Goal: Check status: Check status

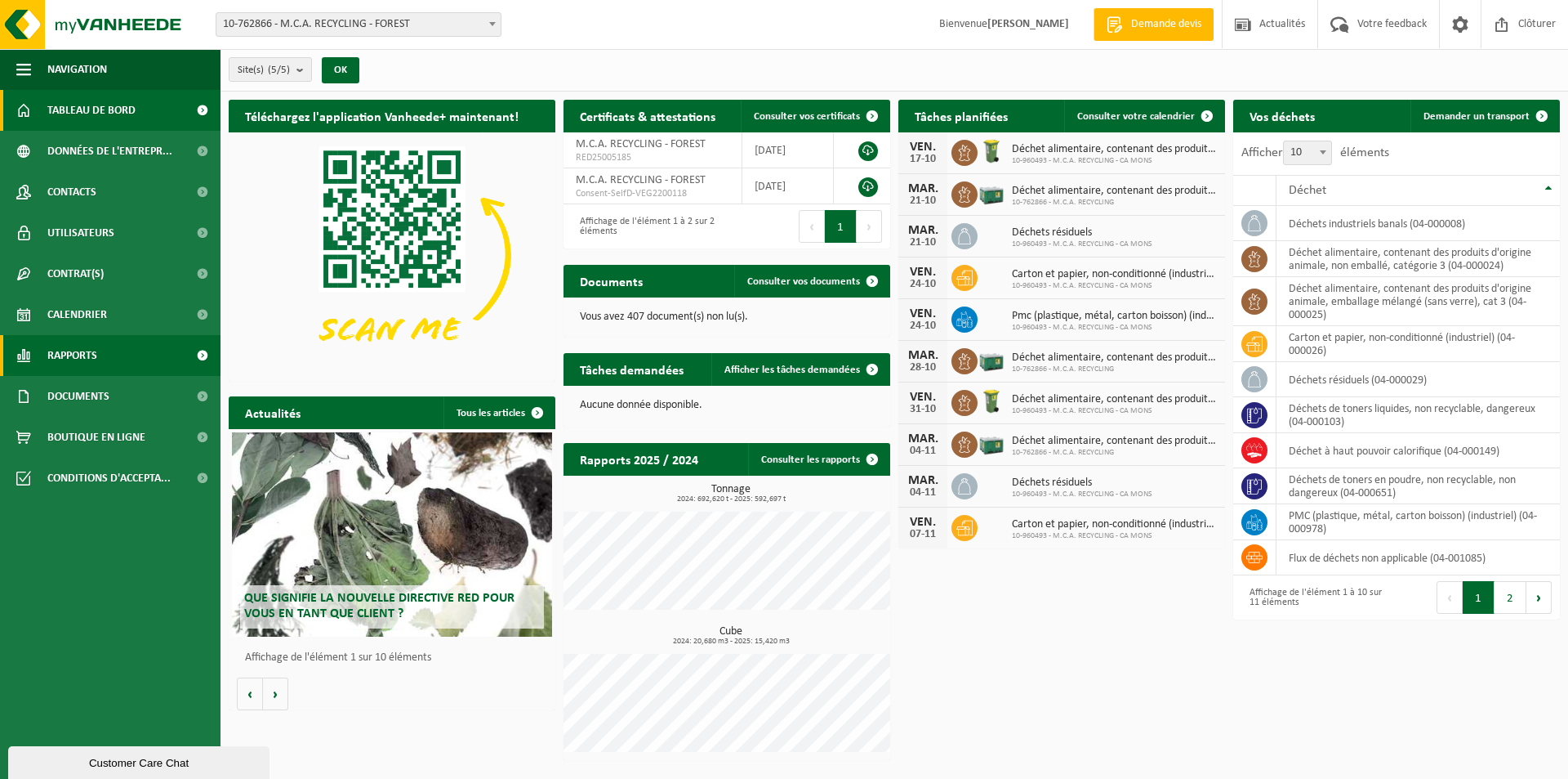
click at [53, 350] on span "Rapports" at bounding box center [72, 355] width 50 height 41
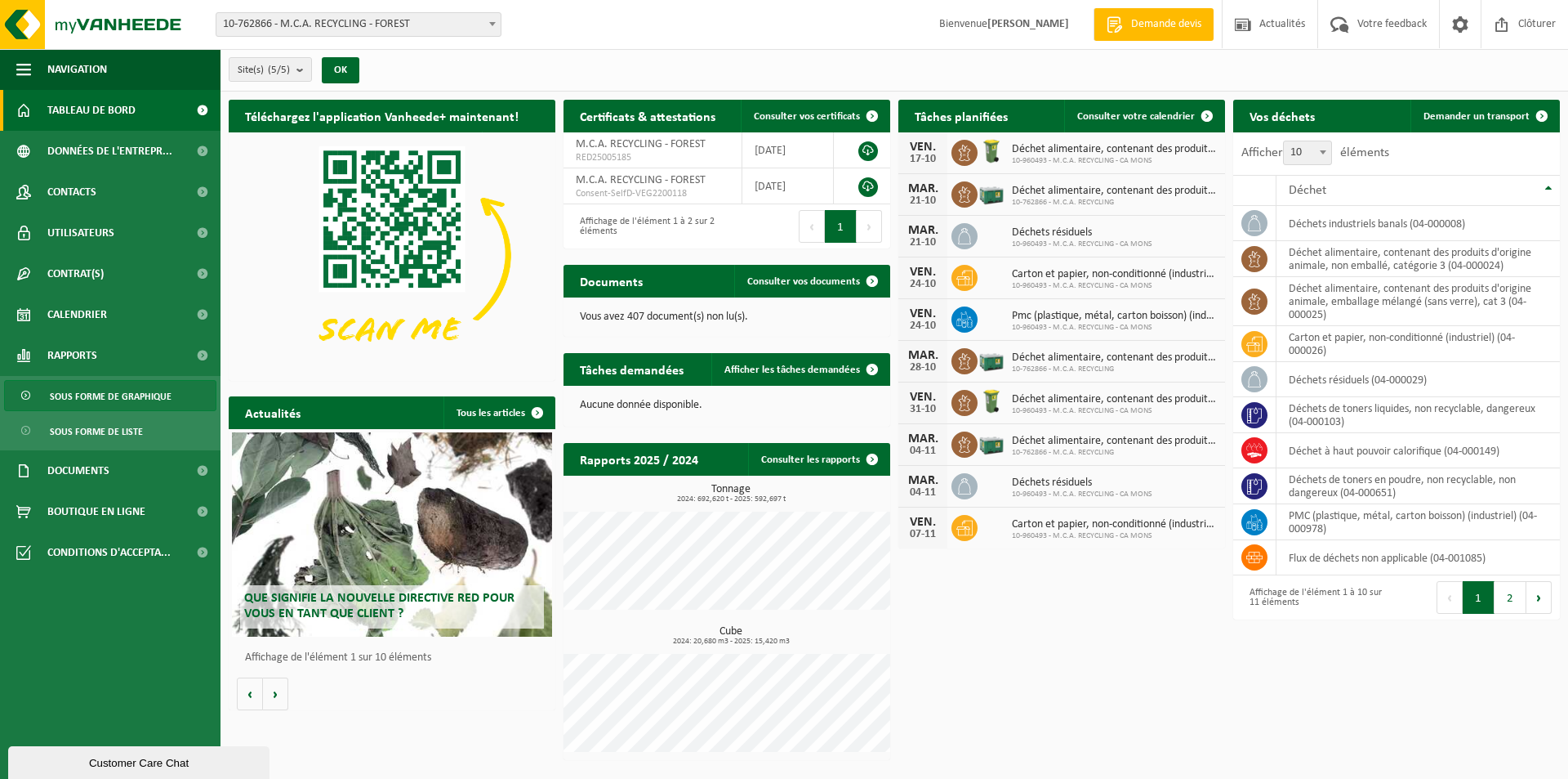
click at [47, 389] on link "Sous forme de graphique" at bounding box center [110, 396] width 212 height 31
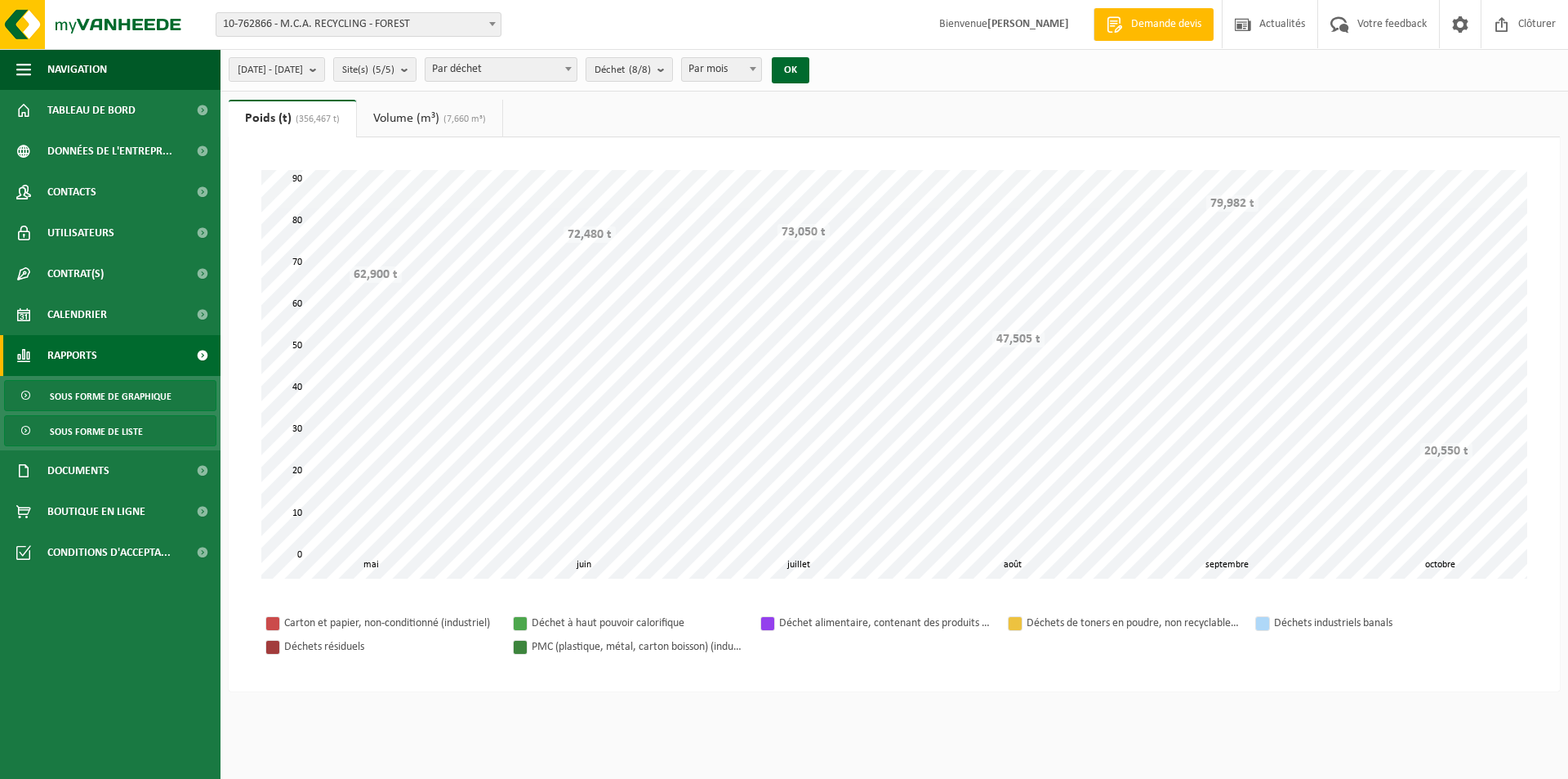
click at [54, 423] on span "Sous forme de liste" at bounding box center [96, 432] width 93 height 31
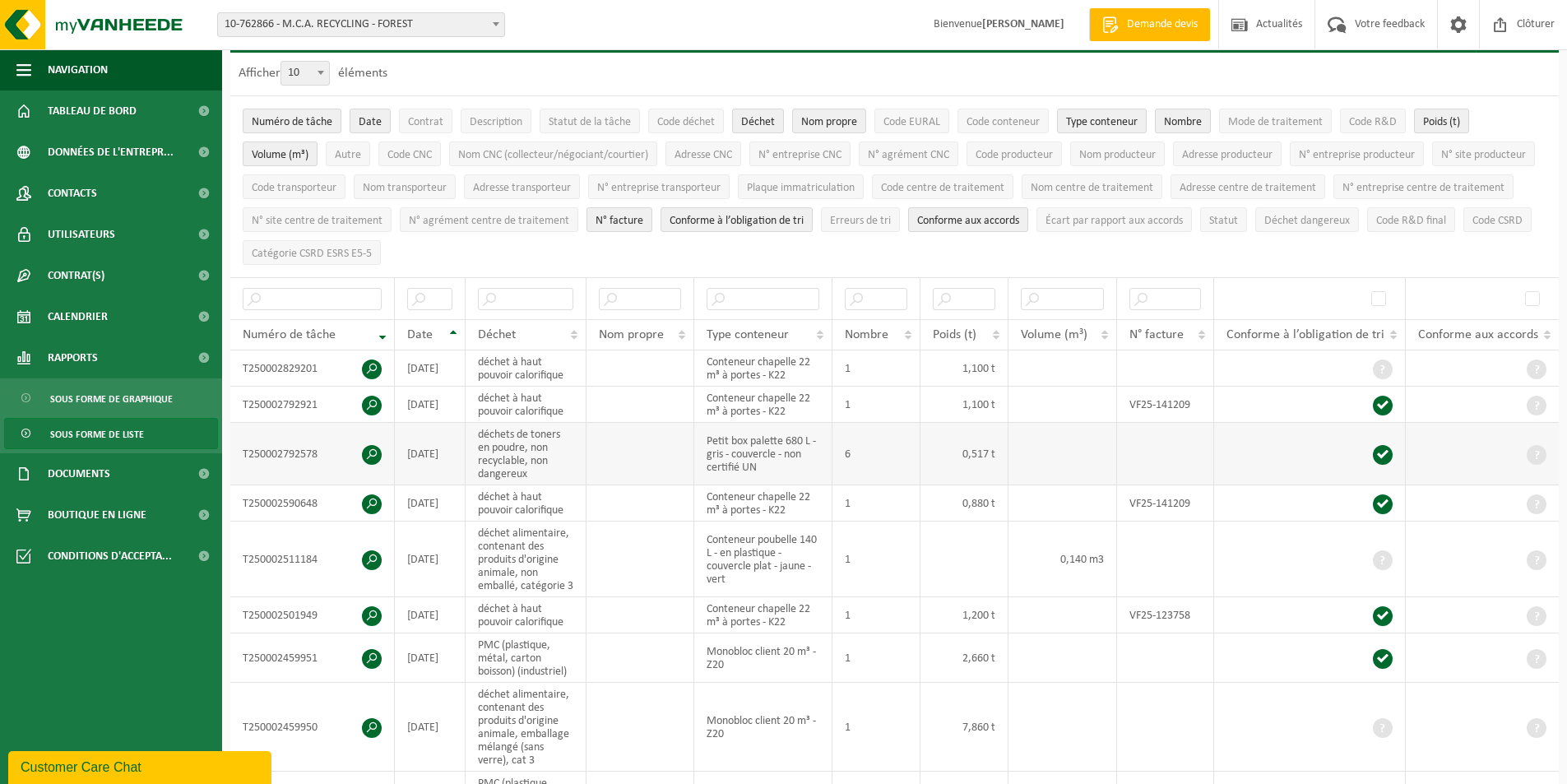
scroll to position [82, 0]
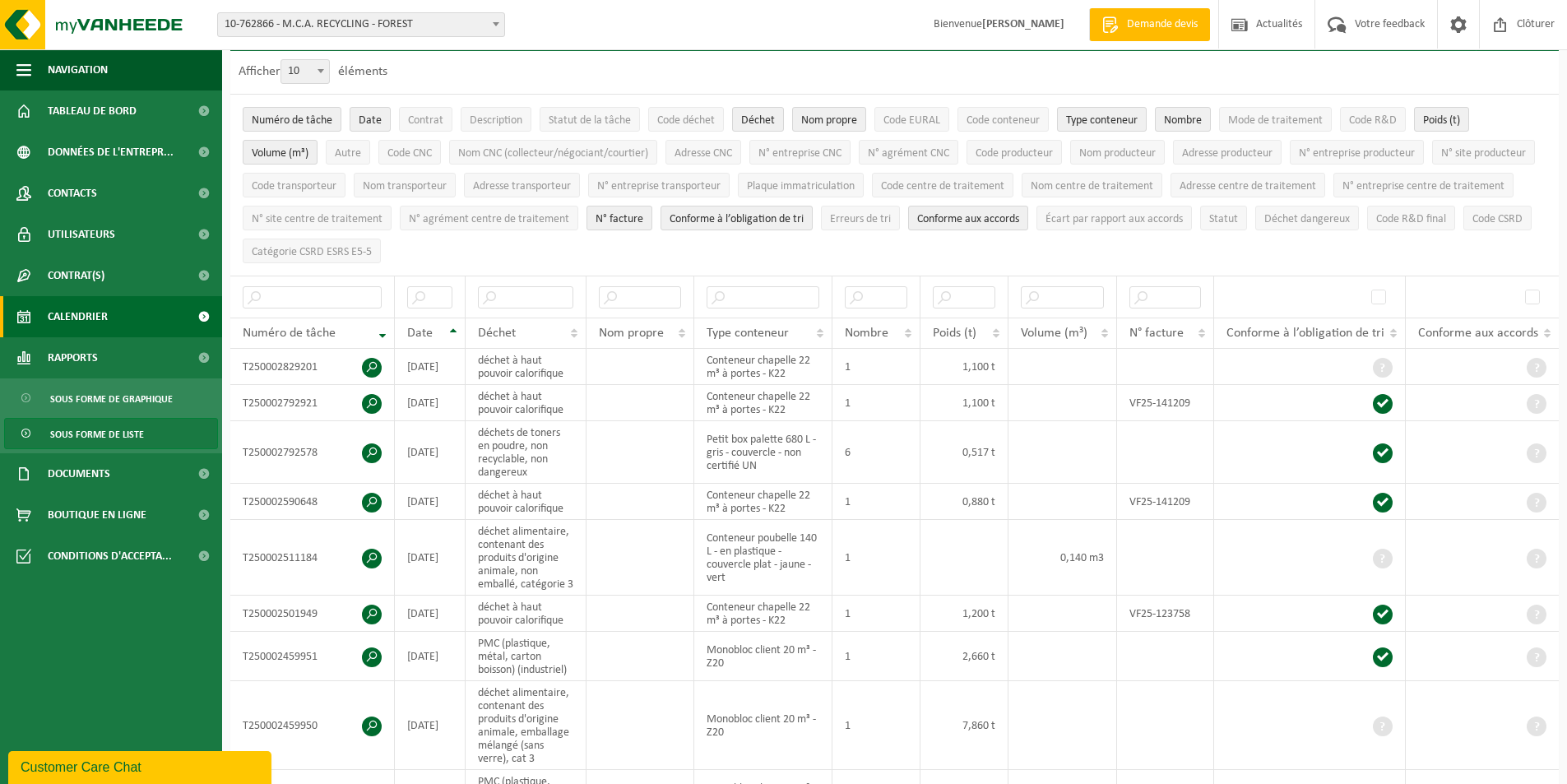
click at [125, 308] on link "Calendrier" at bounding box center [111, 317] width 222 height 41
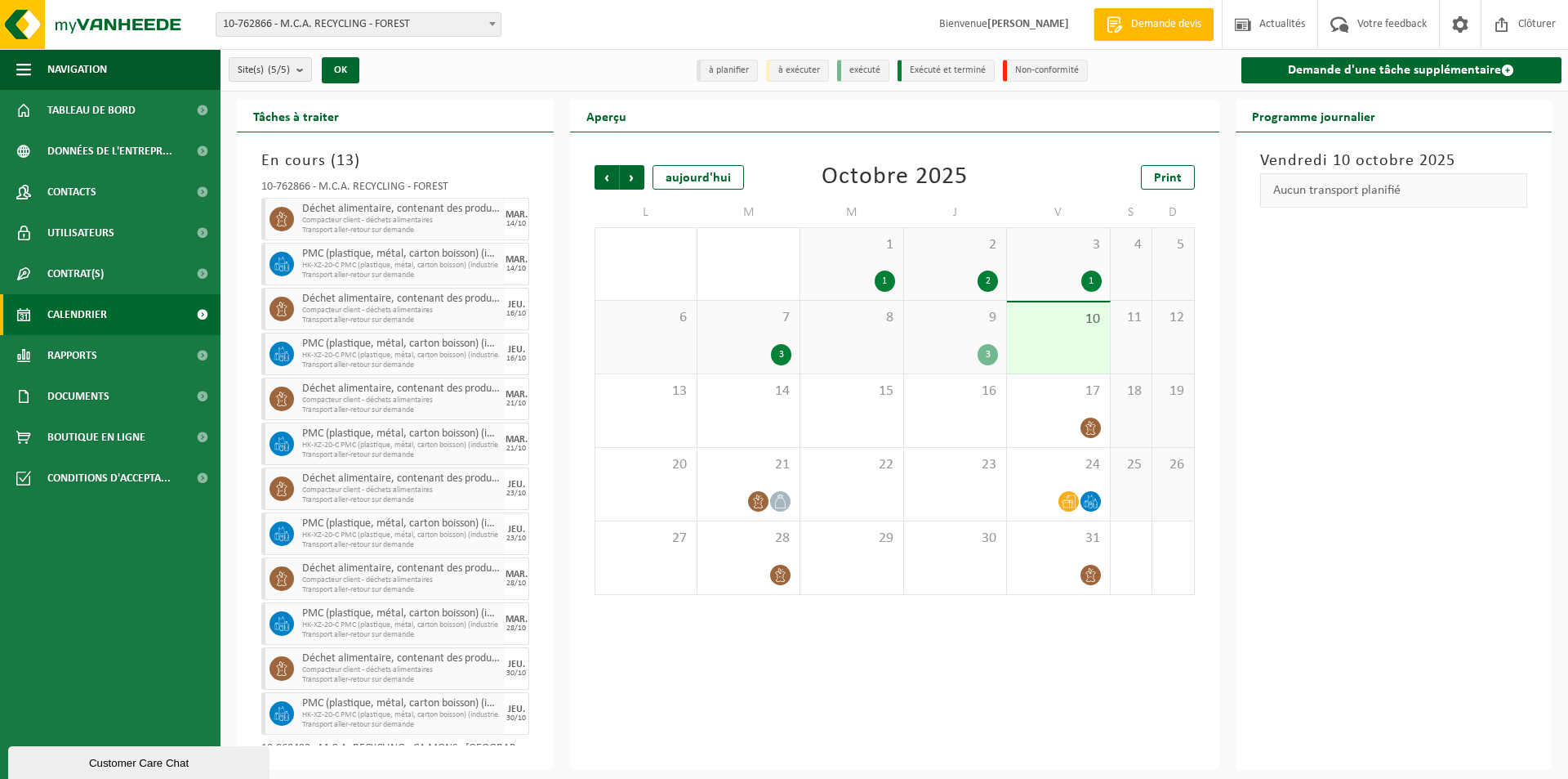
click at [871, 275] on div "1" at bounding box center [851, 281] width 86 height 21
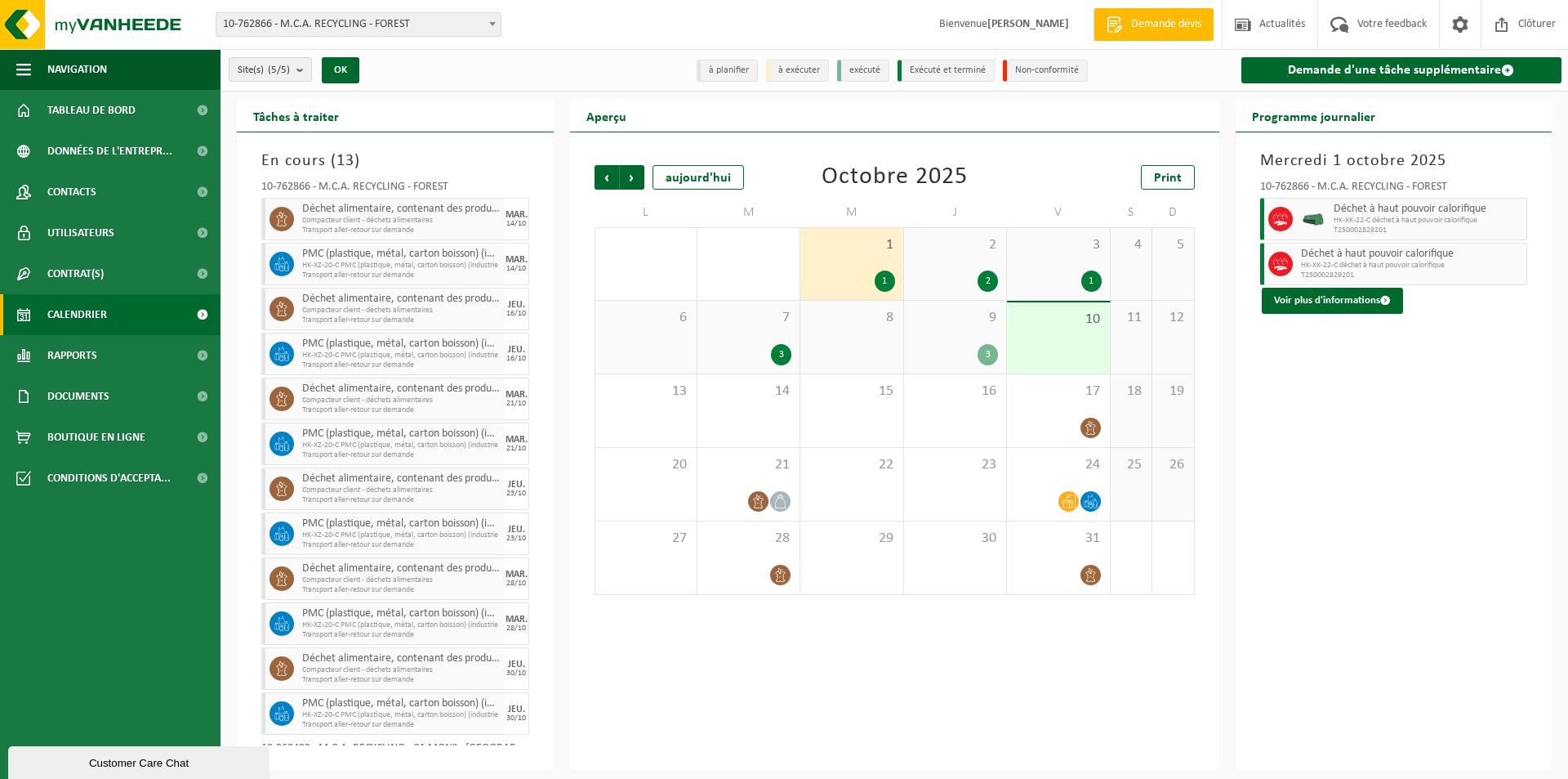
click at [1381, 211] on span "Déchet à haut pouvoir calorifique" at bounding box center [1428, 209] width 189 height 13
click at [127, 102] on span "Tableau de bord" at bounding box center [91, 110] width 88 height 41
